Goal: Use online tool/utility

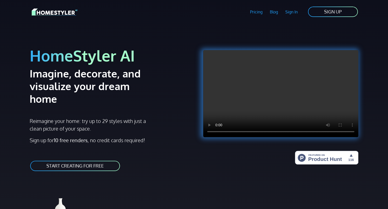
click at [83, 160] on link "START CREATING FOR FREE" at bounding box center [75, 165] width 91 height 11
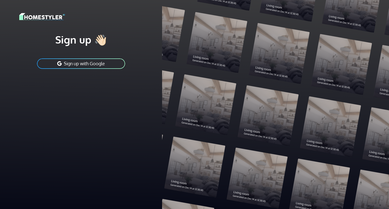
click at [63, 65] on button "Sign up with Google" at bounding box center [81, 63] width 89 height 11
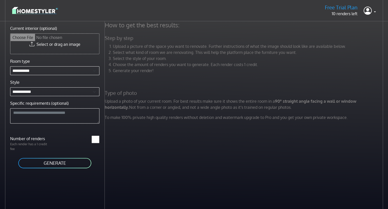
click at [61, 163] on button "GENERATE" at bounding box center [55, 163] width 74 height 11
